Goal: Information Seeking & Learning: Learn about a topic

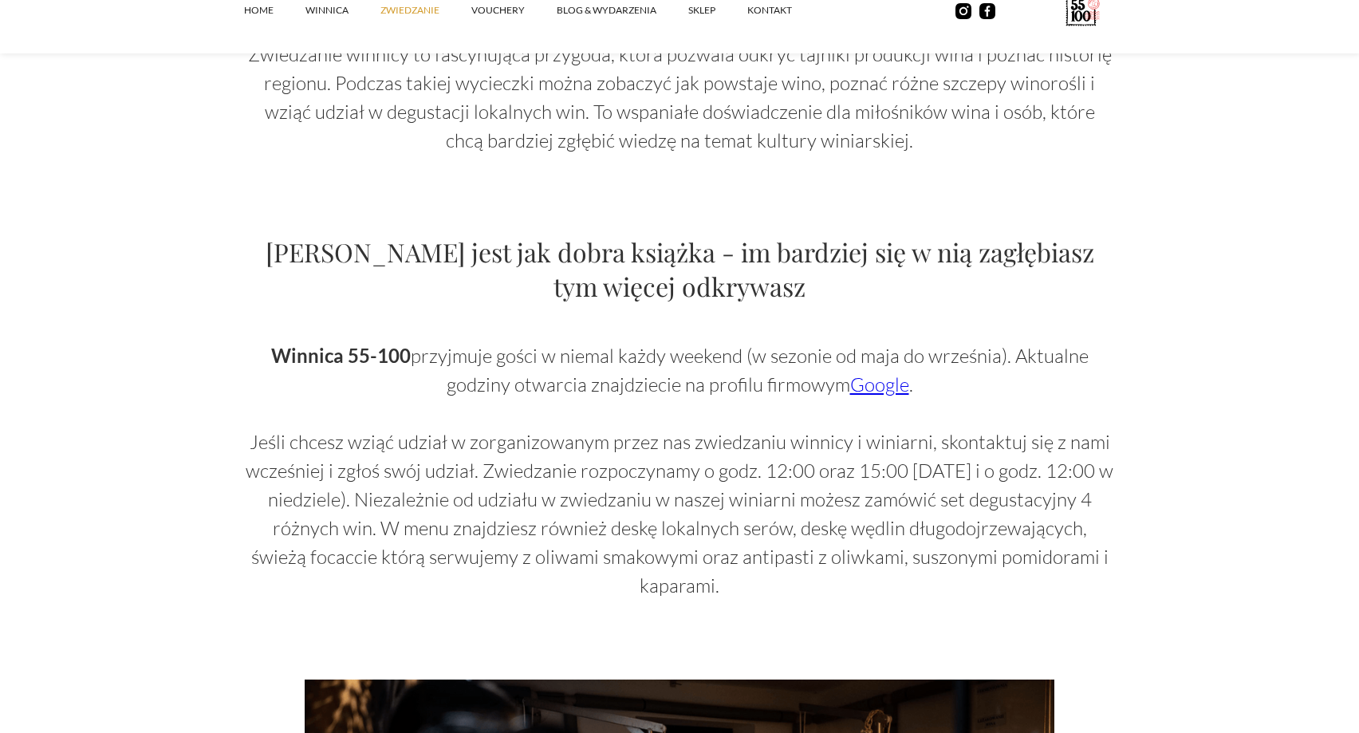
scroll to position [895, 0]
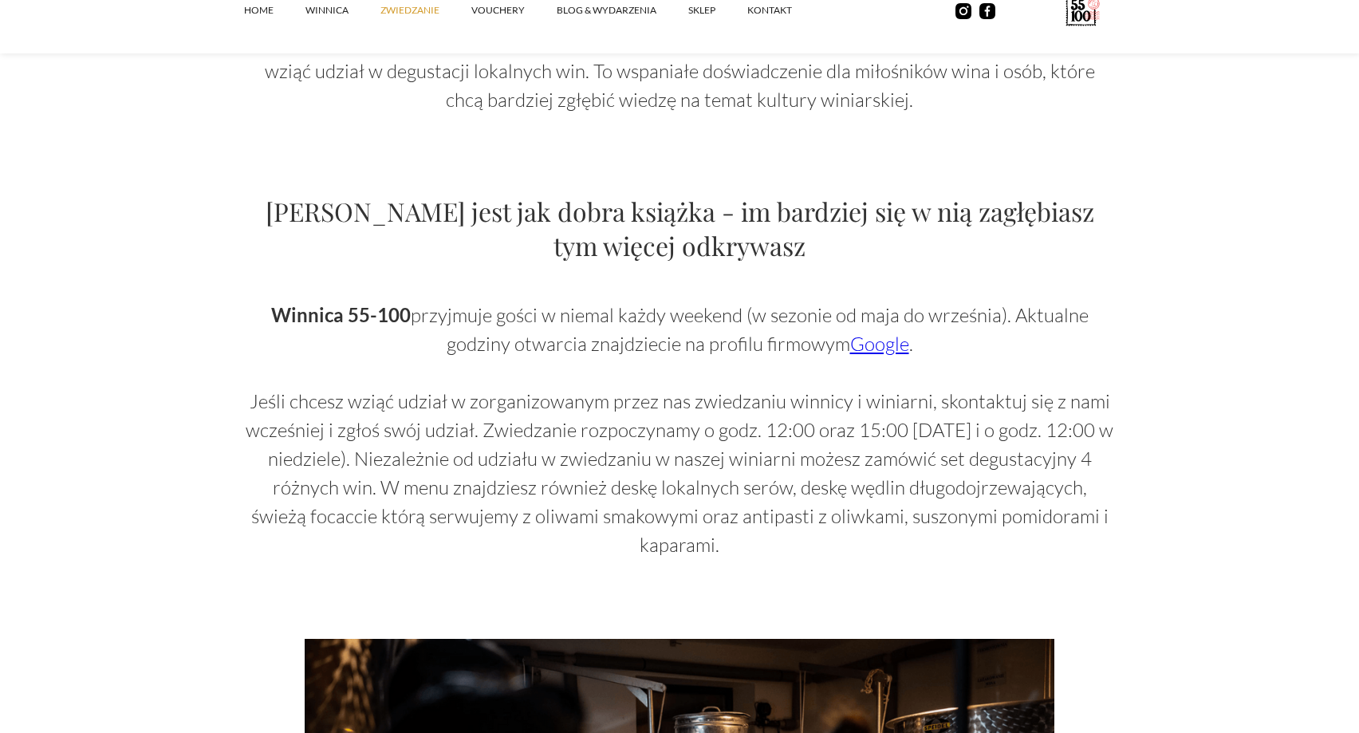
click at [862, 352] on link "Google" at bounding box center [879, 344] width 59 height 24
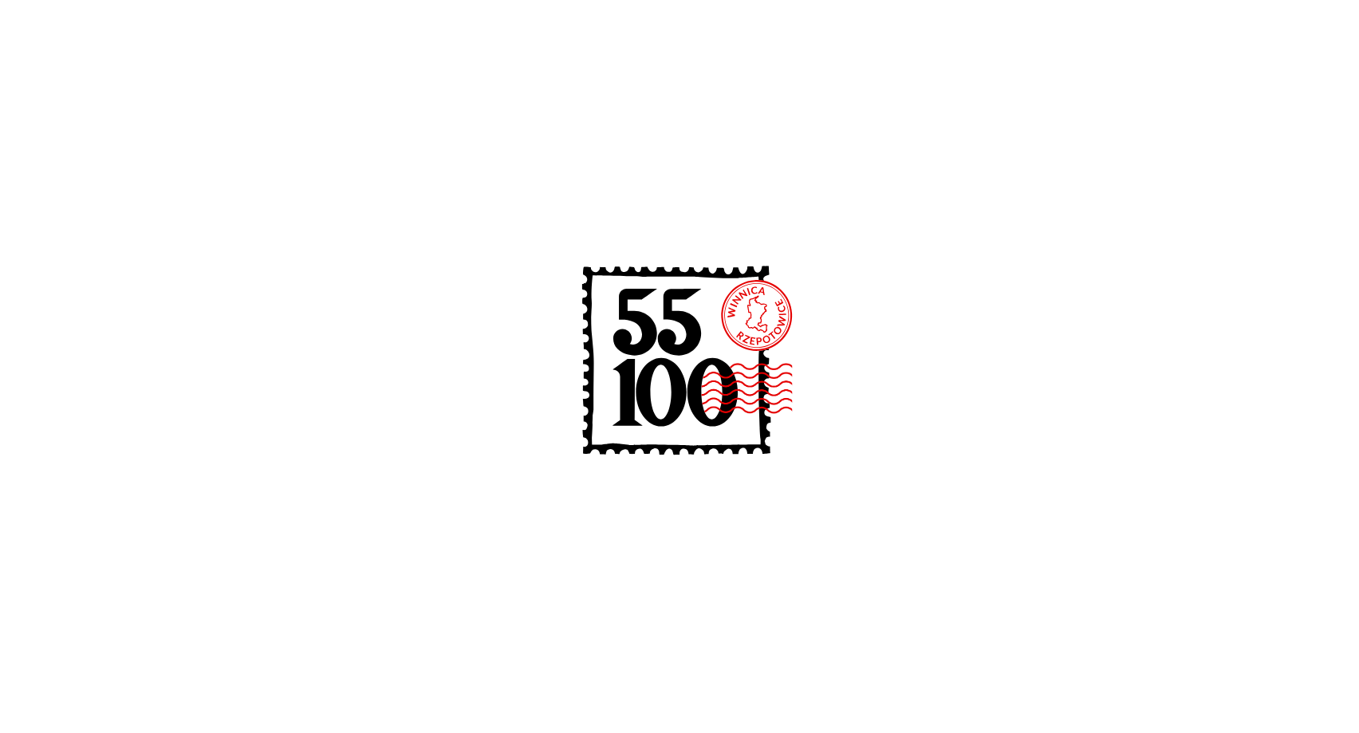
scroll to position [895, 0]
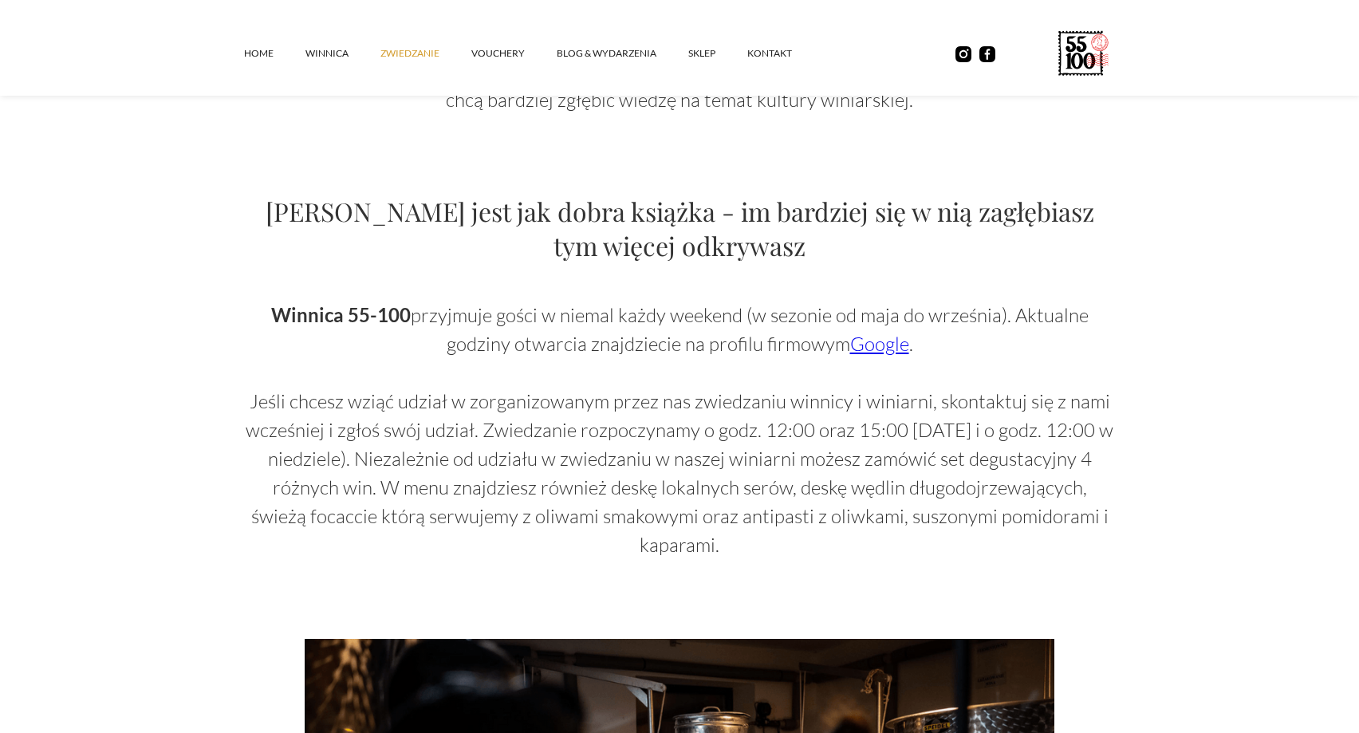
click at [1038, 480] on p "Winnica 55-100 przyjmuje gości w niemal każdy weekend (w sezonie od maja do wrz…" at bounding box center [679, 430] width 871 height 258
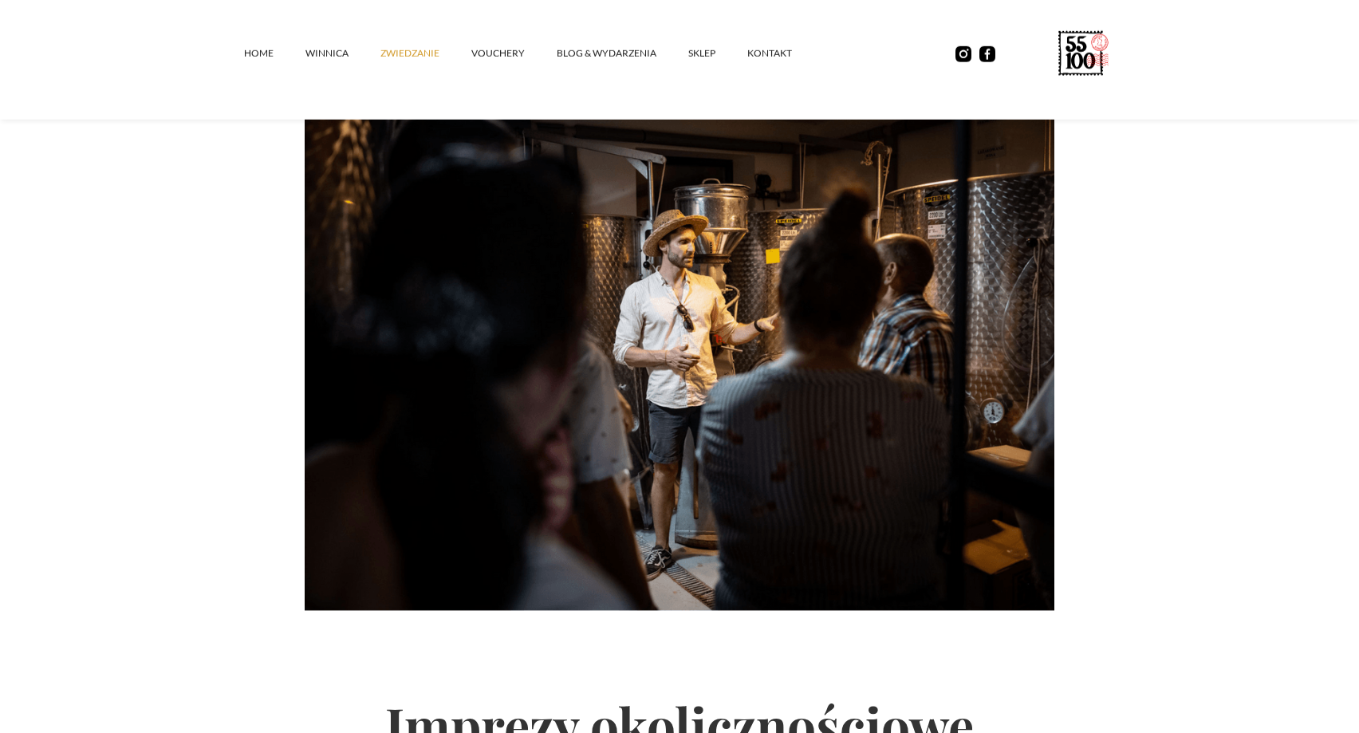
scroll to position [1328, 0]
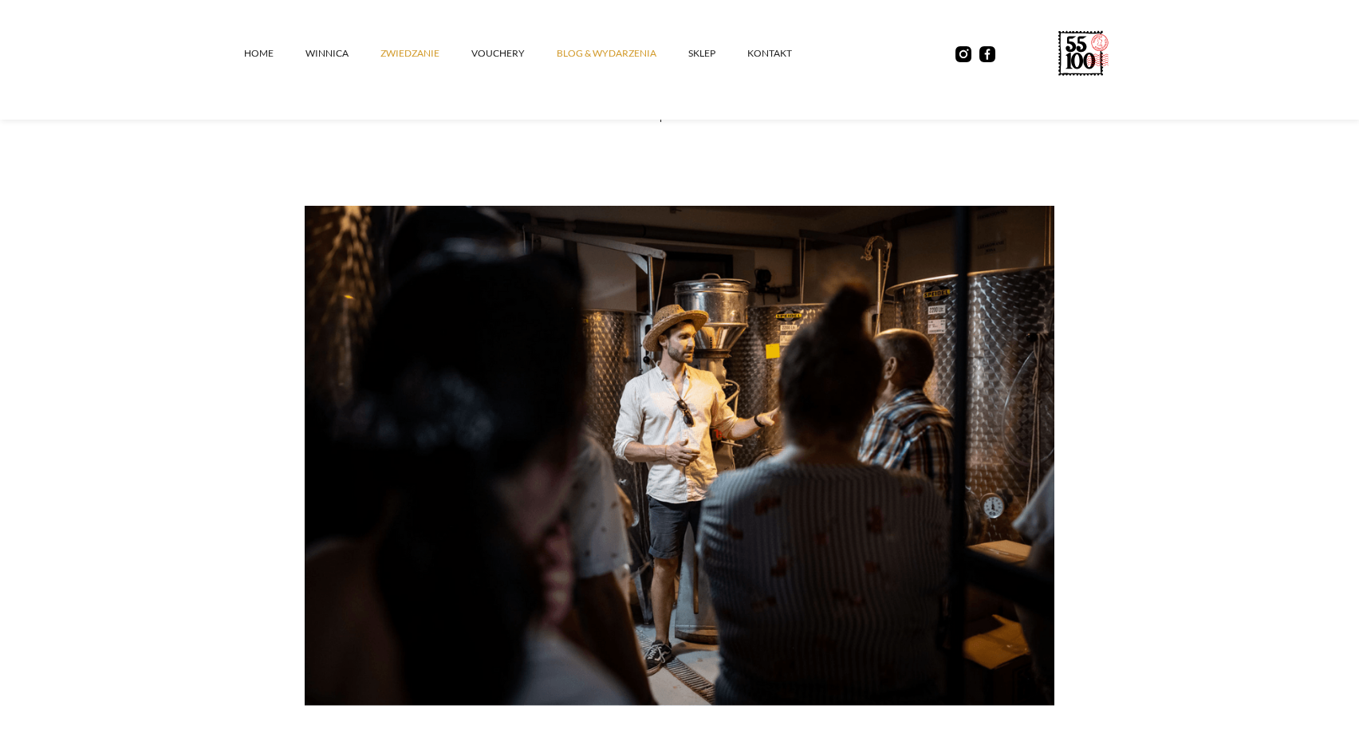
click at [606, 53] on link "Blog & Wydarzenia" at bounding box center [623, 54] width 132 height 48
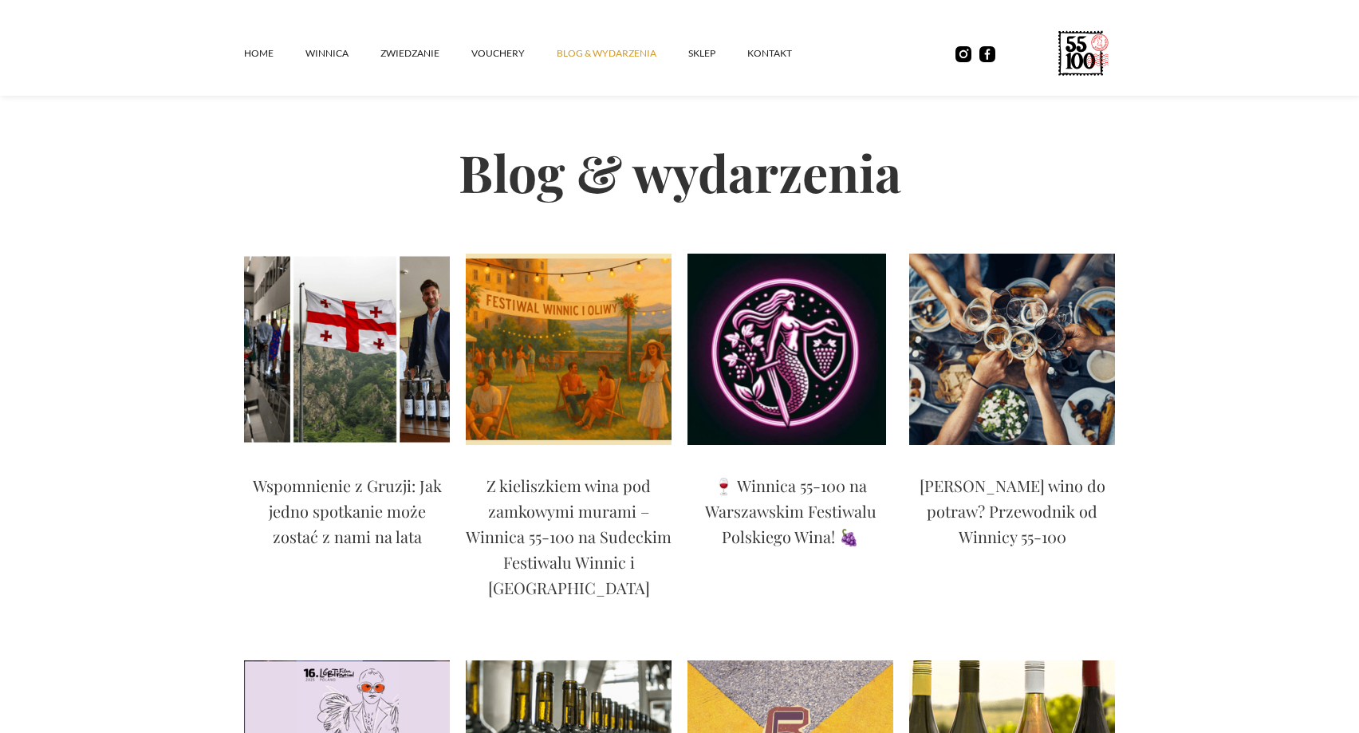
scroll to position [81, 0]
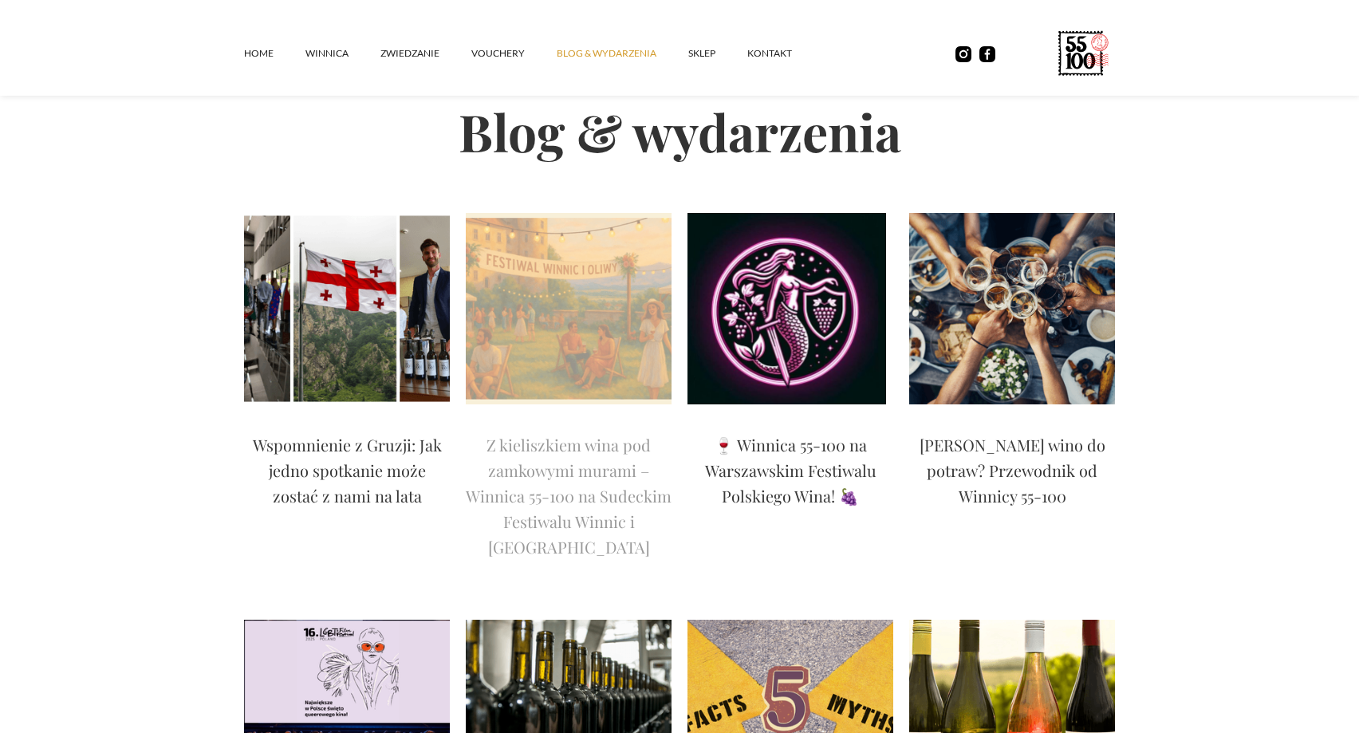
click at [565, 471] on p "Z kieliszkiem wina pod zamkowymi murami – Winnica 55-100 na Sudeckim Festiwalu …" at bounding box center [569, 496] width 206 height 128
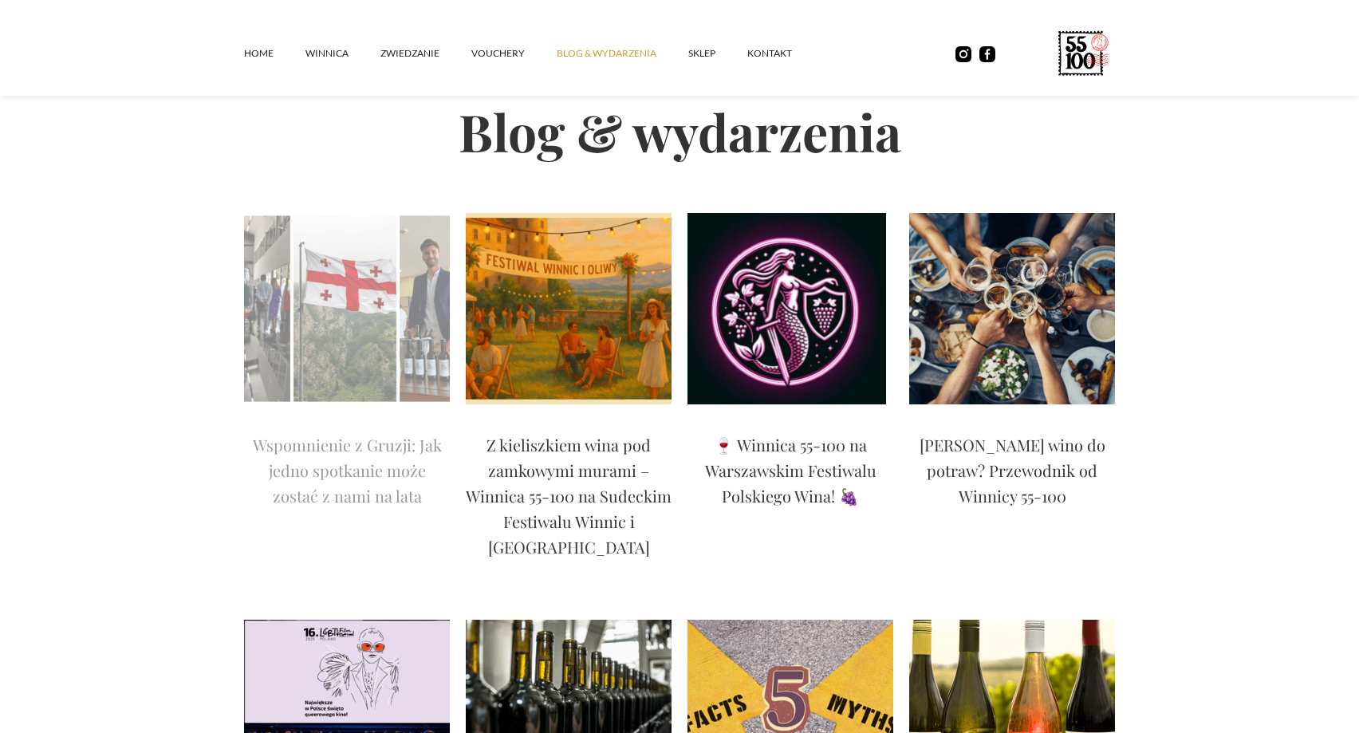
click at [308, 475] on p "Wspomnienie z Gruzji: Jak jedno spotkanie może zostać z nami na lata" at bounding box center [347, 470] width 206 height 77
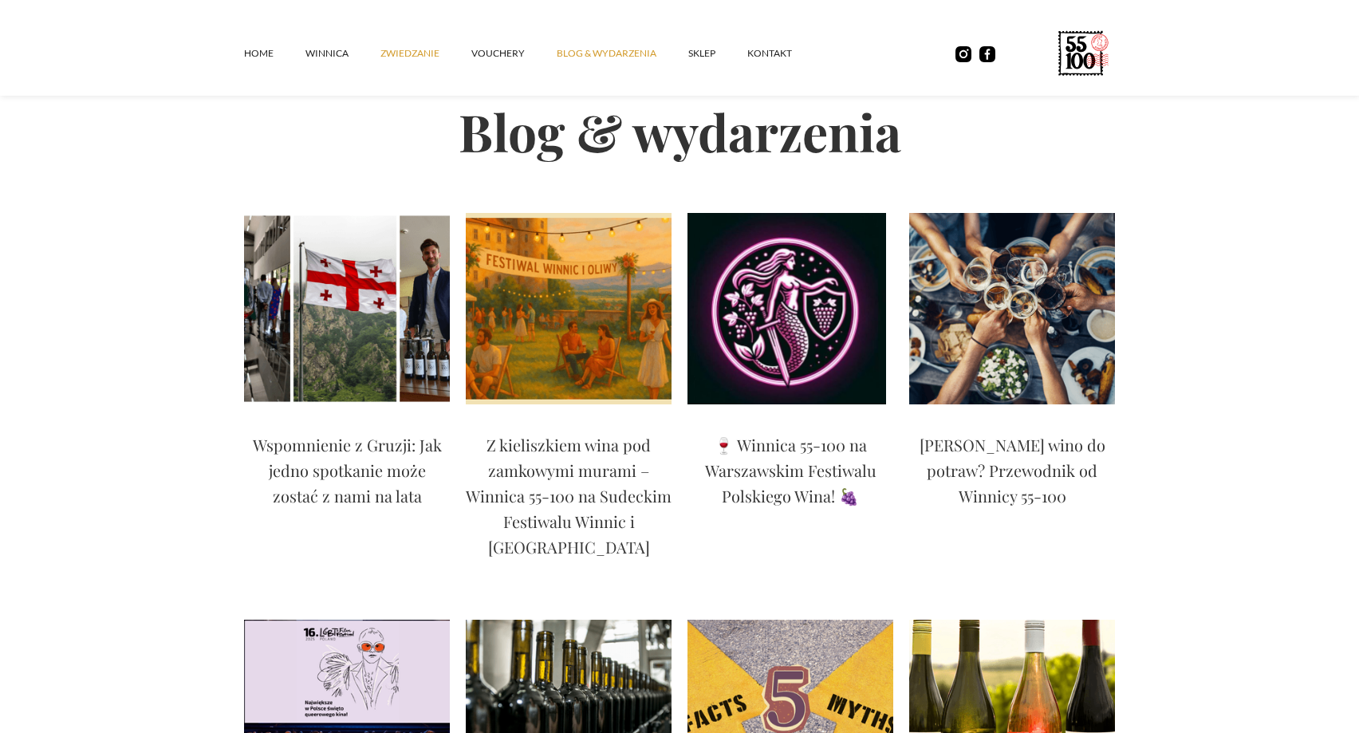
click at [418, 57] on link "ZWIEDZANIE" at bounding box center [425, 54] width 91 height 48
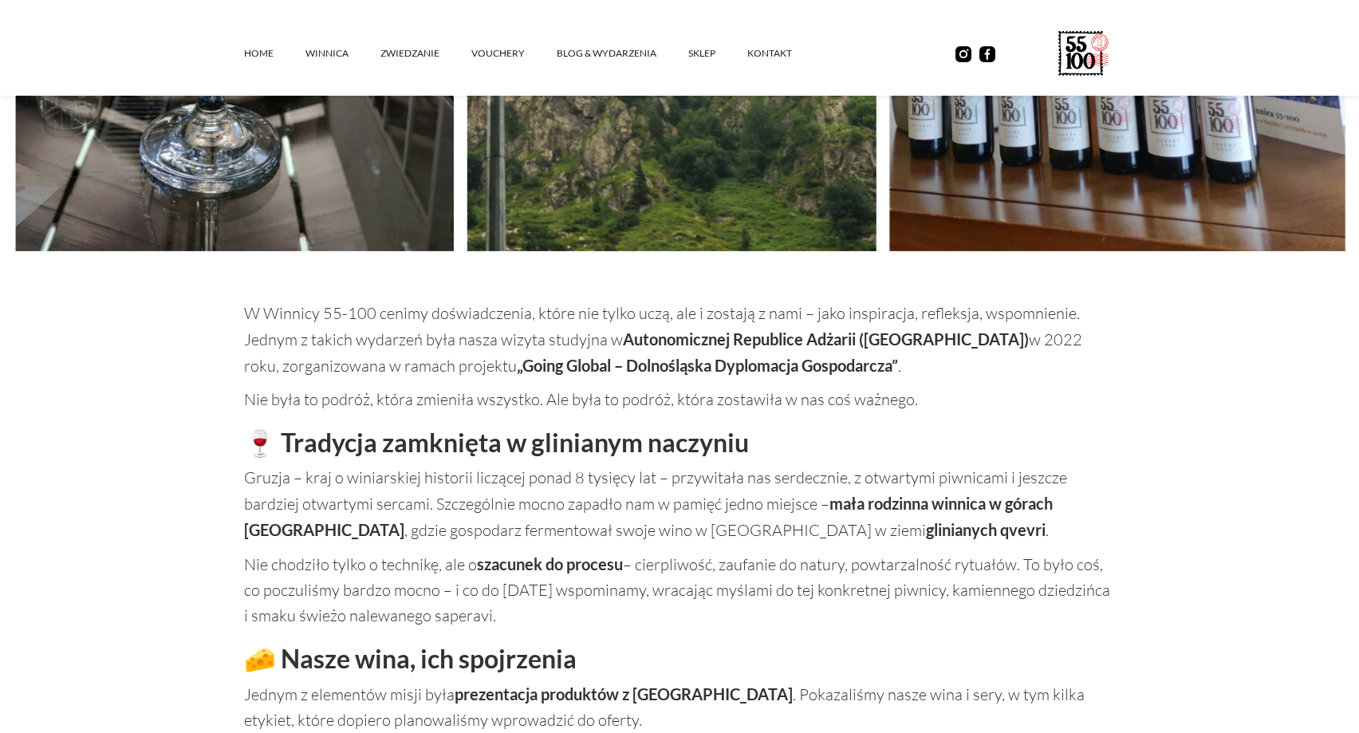
scroll to position [854, 0]
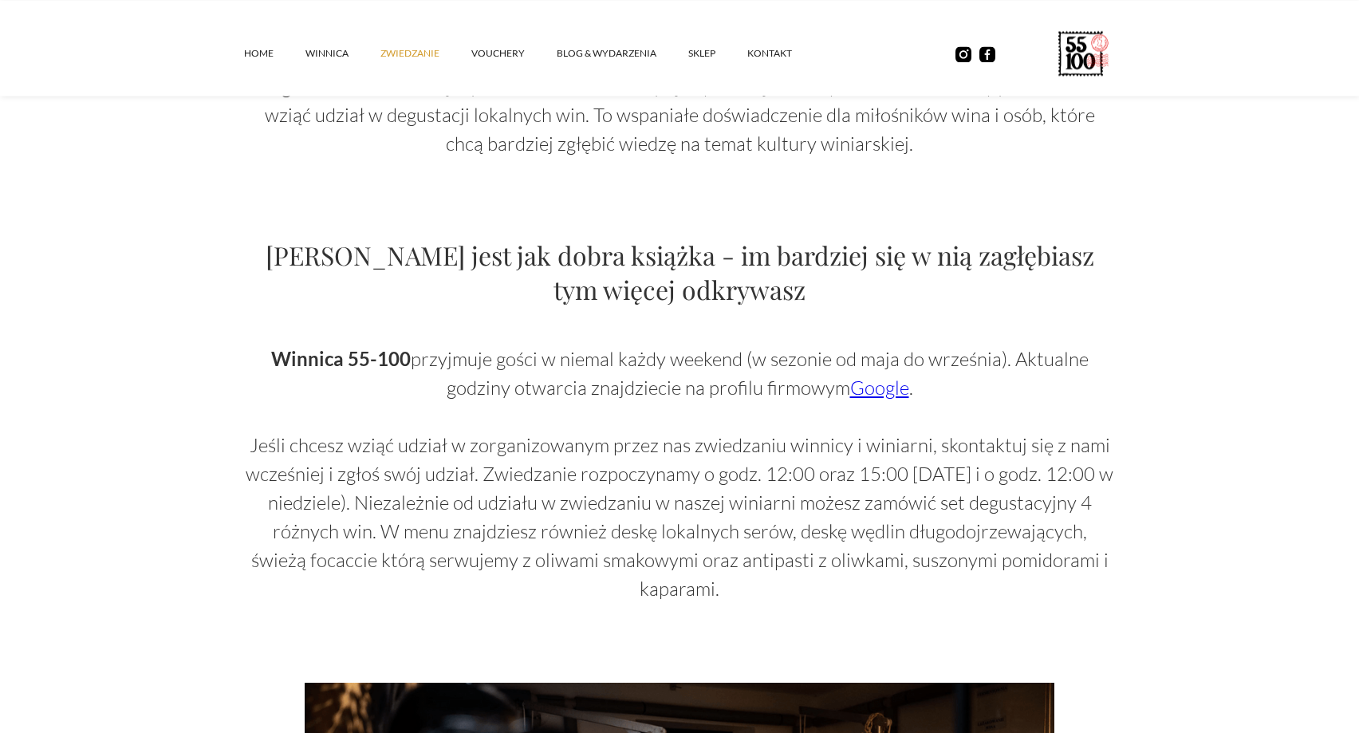
scroll to position [895, 0]
